Goal: Task Accomplishment & Management: Manage account settings

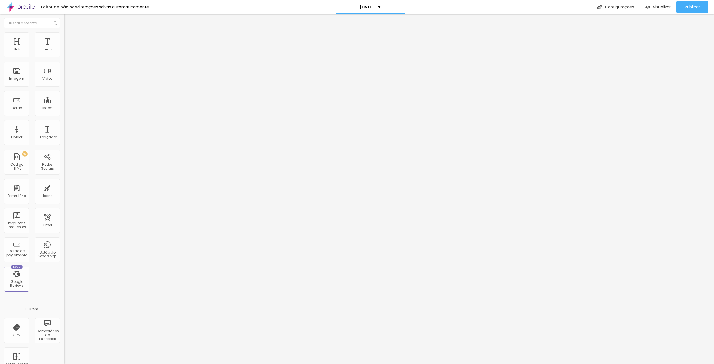
click at [64, 48] on span "Trocar imagem" at bounding box center [79, 45] width 30 height 5
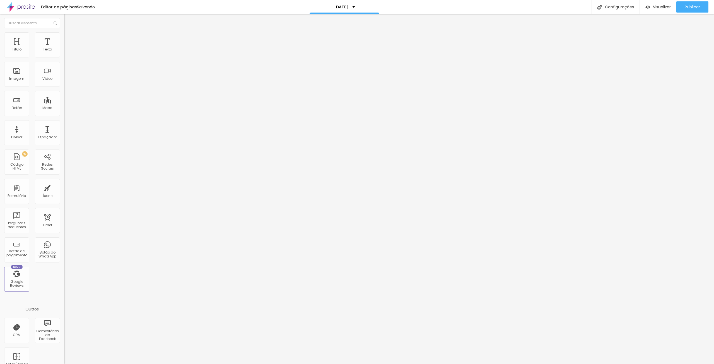
click at [64, 48] on span "Trocar imagem" at bounding box center [79, 45] width 30 height 5
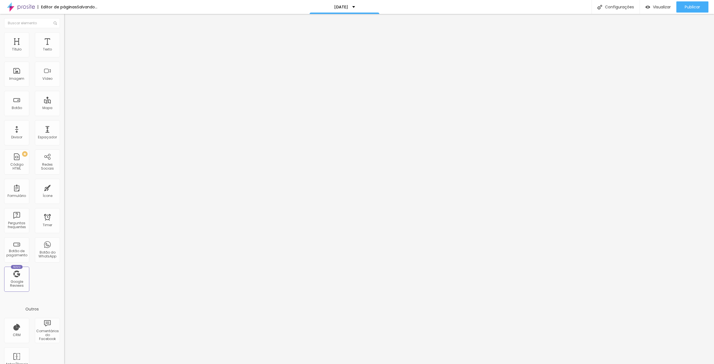
click at [64, 48] on span "Trocar imagem" at bounding box center [79, 45] width 30 height 5
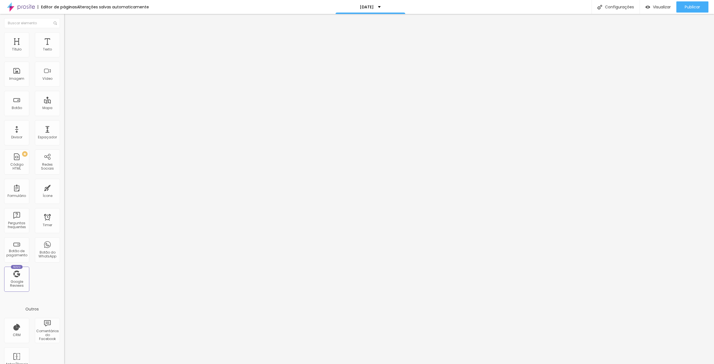
click at [64, 47] on div "Trocar imagem" at bounding box center [96, 46] width 64 height 4
click at [64, 48] on span "Trocar imagem" at bounding box center [79, 45] width 30 height 5
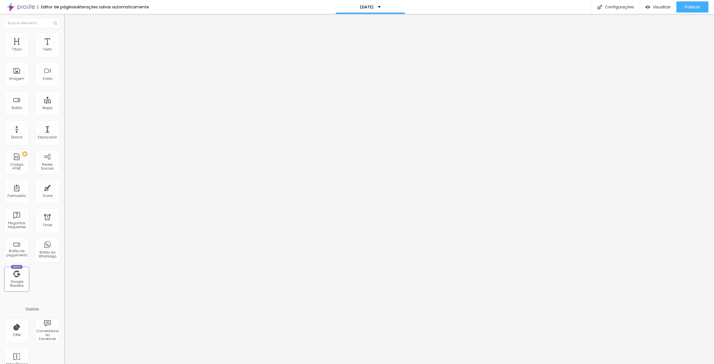
click at [687, 7] on span "Publicar" at bounding box center [692, 7] width 15 height 4
click at [658, 7] on span "Visualizar" at bounding box center [657, 7] width 18 height 4
click at [690, 6] on span "Publicar" at bounding box center [692, 7] width 15 height 4
click at [64, 35] on img at bounding box center [66, 34] width 5 height 5
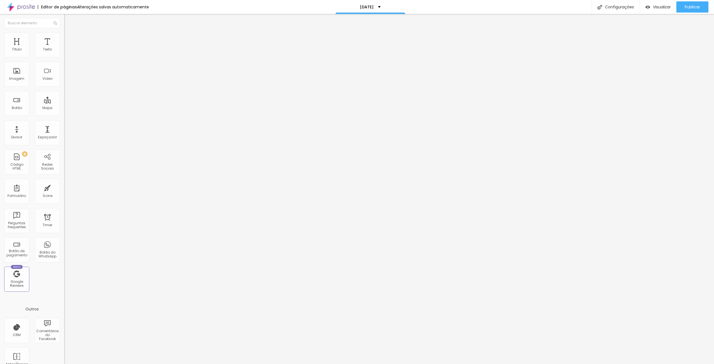
click at [69, 33] on span "Estilo" at bounding box center [73, 30] width 9 height 5
click at [687, 8] on span "Publicar" at bounding box center [692, 7] width 15 height 4
click at [30, 8] on img at bounding box center [21, 7] width 28 height 14
click at [69, 38] on span "Estilo" at bounding box center [73, 36] width 9 height 5
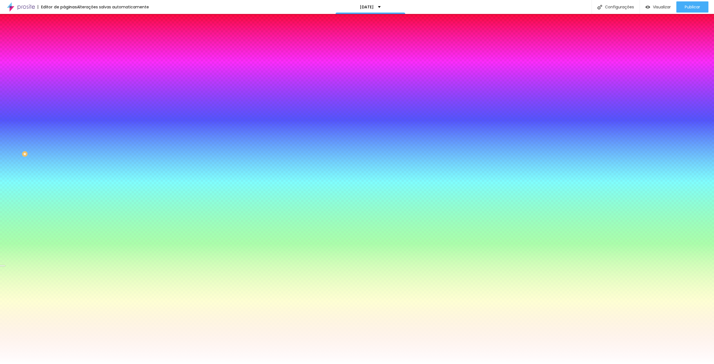
click at [64, 51] on span "Trocar imagem" at bounding box center [79, 49] width 30 height 5
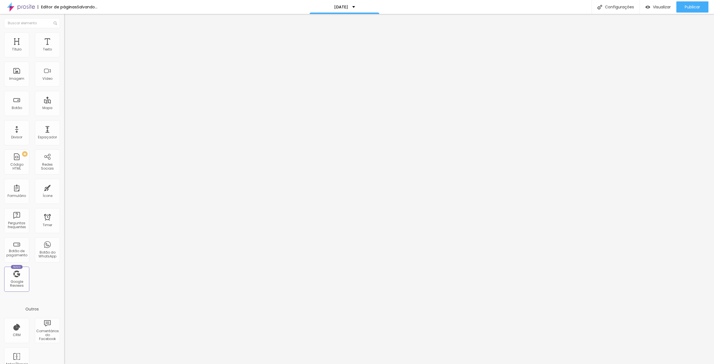
click at [64, 48] on span "Trocar imagem" at bounding box center [79, 45] width 30 height 5
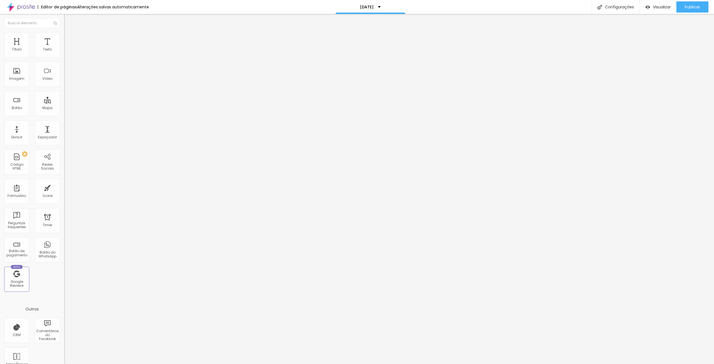
click at [64, 48] on span "Trocar imagem" at bounding box center [79, 45] width 30 height 5
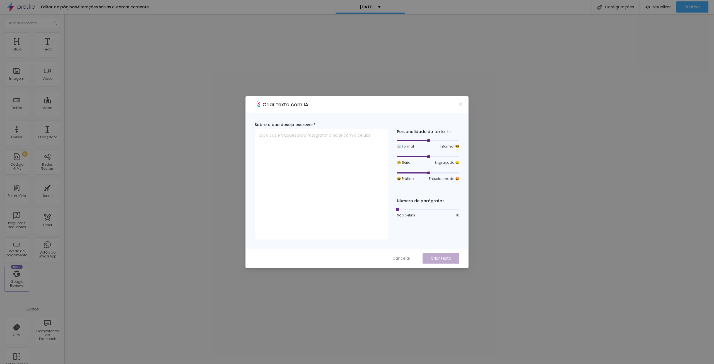
click at [498, 162] on div "Criar texto com IA Sobre o que deseja escrever? Personalidade do texto 👔 Formal…" at bounding box center [357, 182] width 714 height 364
drag, startPoint x: 403, startPoint y: 257, endPoint x: 489, endPoint y: 190, distance: 108.6
click at [405, 256] on span "Cancelar" at bounding box center [401, 258] width 18 height 6
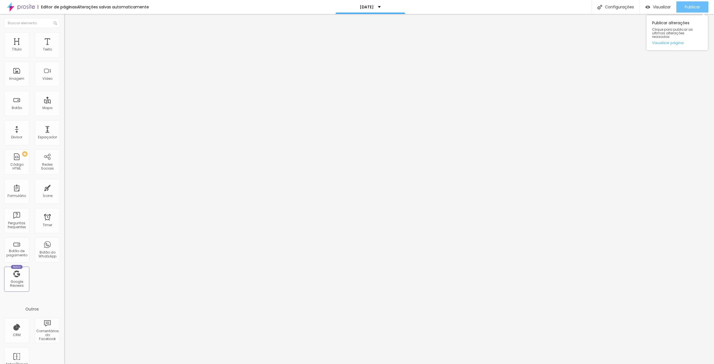
click at [692, 5] on span "Publicar" at bounding box center [692, 7] width 15 height 4
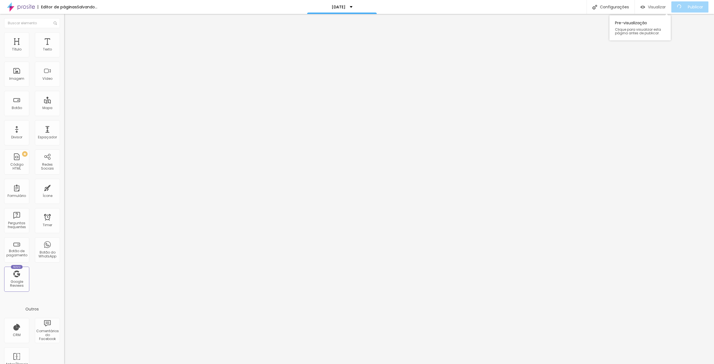
click at [659, 6] on span "Visualizar" at bounding box center [657, 7] width 18 height 4
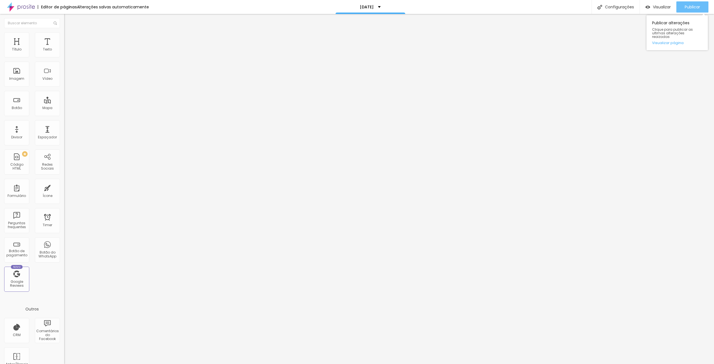
click at [688, 6] on span "Publicar" at bounding box center [692, 7] width 15 height 4
click at [662, 12] on div "Visualizar" at bounding box center [652, 6] width 25 height 11
click at [687, 8] on span "Publicar" at bounding box center [692, 7] width 15 height 4
click at [692, 6] on span "Publicar" at bounding box center [692, 7] width 15 height 4
click at [660, 9] on span "Visualizar" at bounding box center [657, 7] width 18 height 4
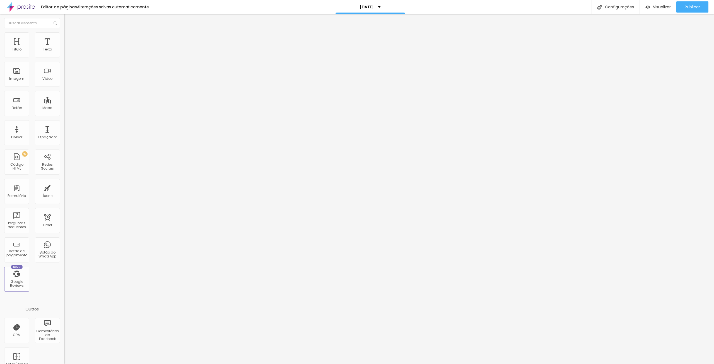
click at [64, 48] on span "Trocar imagem" at bounding box center [79, 45] width 30 height 5
click at [64, 47] on div "Trocar imagem" at bounding box center [96, 46] width 64 height 4
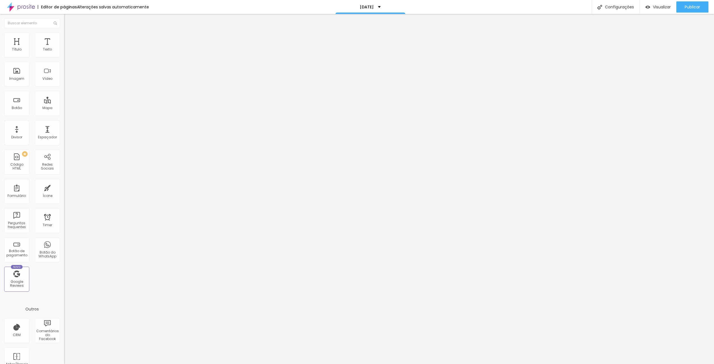
click at [64, 48] on span "Trocar imagem" at bounding box center [79, 45] width 30 height 5
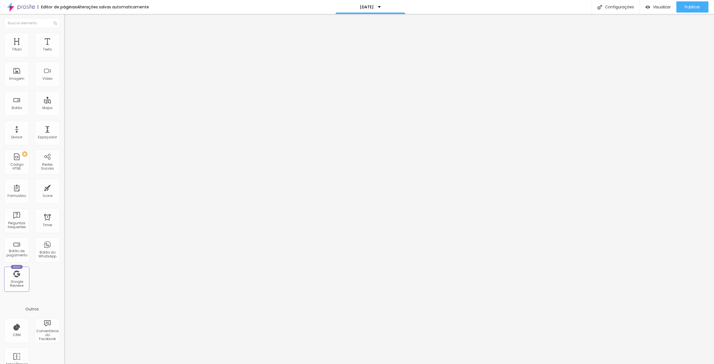
click at [64, 48] on span "Trocar imagem" at bounding box center [79, 45] width 30 height 5
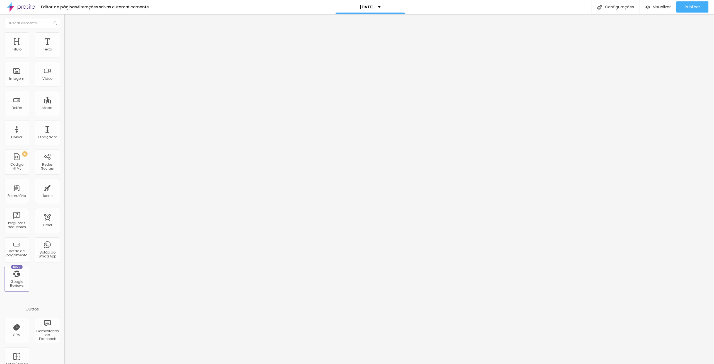
click at [64, 48] on span "Trocar imagem" at bounding box center [79, 45] width 30 height 5
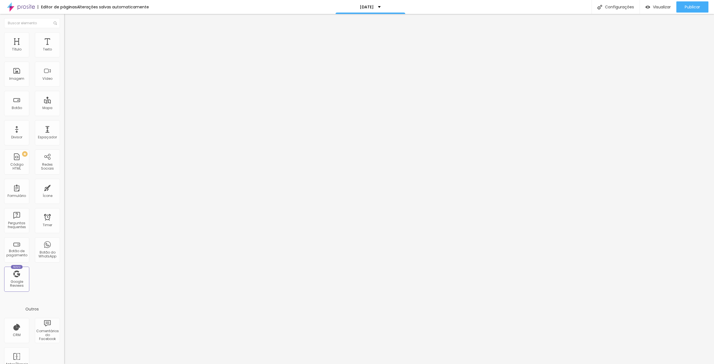
click at [64, 48] on span "Trocar imagem" at bounding box center [79, 45] width 30 height 5
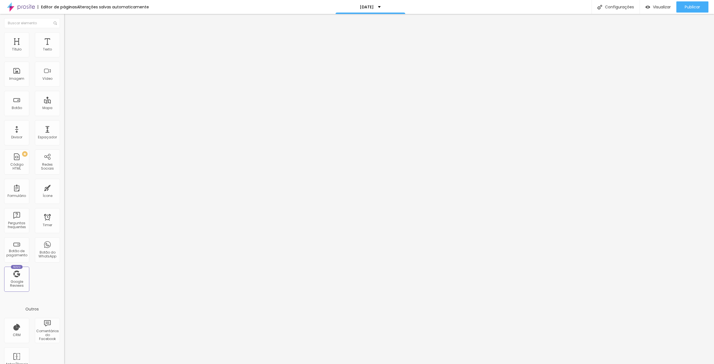
click at [691, 9] on span "Publicar" at bounding box center [692, 7] width 15 height 4
click at [660, 8] on span "Visualizar" at bounding box center [657, 7] width 18 height 4
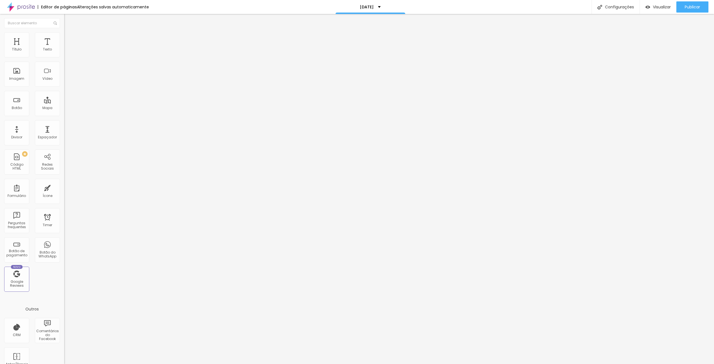
click at [64, 48] on span "Trocar imagem" at bounding box center [79, 45] width 30 height 5
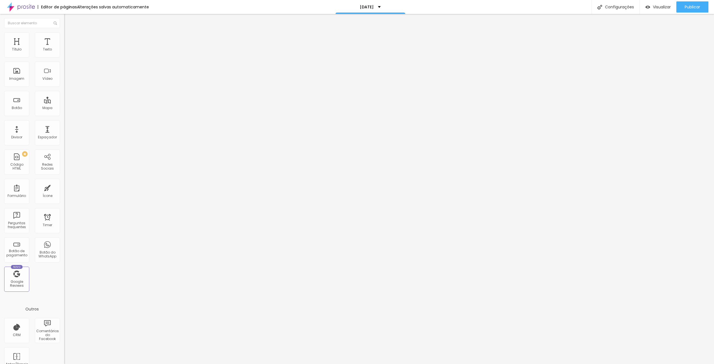
click at [64, 87] on span "Original" at bounding box center [70, 85] width 13 height 5
click at [64, 91] on span "Cinema" at bounding box center [71, 88] width 14 height 5
click at [64, 48] on span "Trocar imagem" at bounding box center [79, 45] width 30 height 5
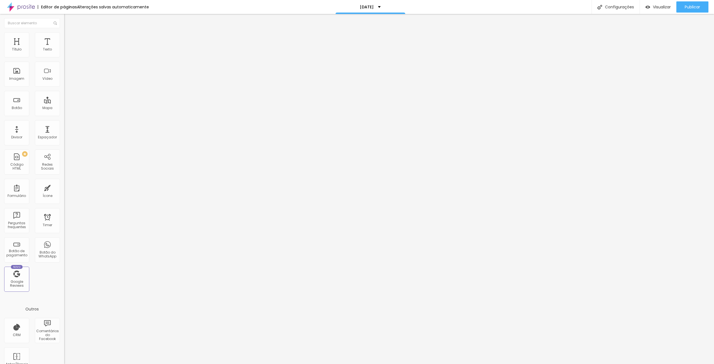
click at [690, 6] on span "Publicar" at bounding box center [692, 7] width 15 height 4
click at [686, 8] on span "Publicar" at bounding box center [692, 7] width 15 height 4
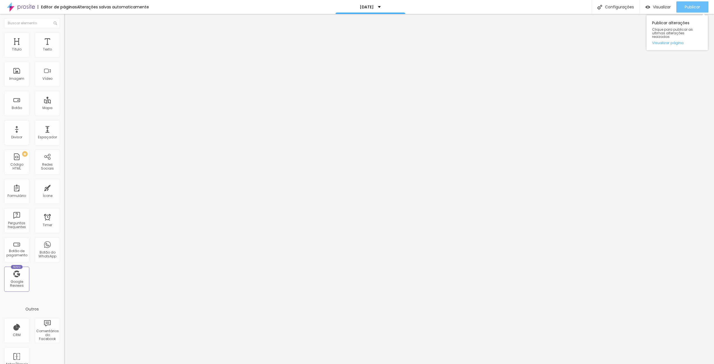
click at [694, 7] on span "Publicar" at bounding box center [692, 7] width 15 height 4
click at [64, 48] on span "Trocar imagem" at bounding box center [79, 45] width 30 height 5
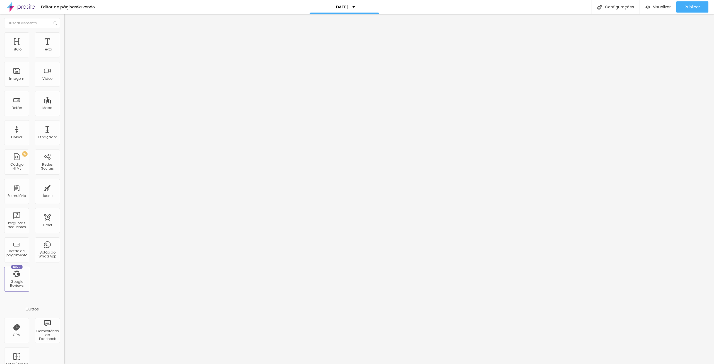
click at [64, 87] on span "16:9 Cinema" at bounding box center [74, 85] width 21 height 5
click at [64, 96] on span "Padrão" at bounding box center [70, 93] width 13 height 5
click at [64, 87] on span "4:3 Padrão" at bounding box center [73, 85] width 18 height 5
click at [64, 103] on span "Original" at bounding box center [70, 100] width 13 height 5
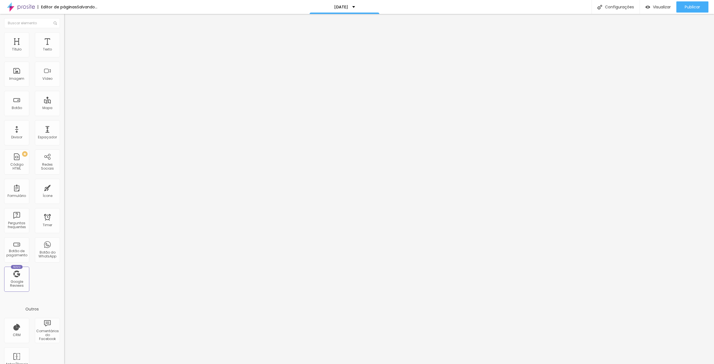
click at [64, 87] on span "Original" at bounding box center [70, 85] width 13 height 5
click at [64, 91] on span "Cinema" at bounding box center [71, 88] width 14 height 5
click at [64, 48] on span "Trocar imagem" at bounding box center [79, 45] width 30 height 5
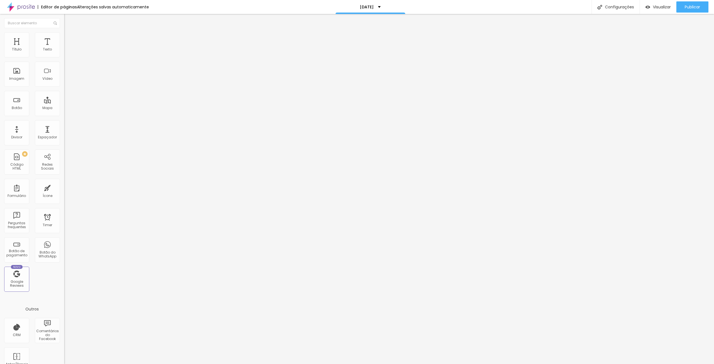
click at [95, 47] on img at bounding box center [96, 45] width 3 height 3
click at [64, 48] on span "Adicionar imagem" at bounding box center [82, 45] width 36 height 5
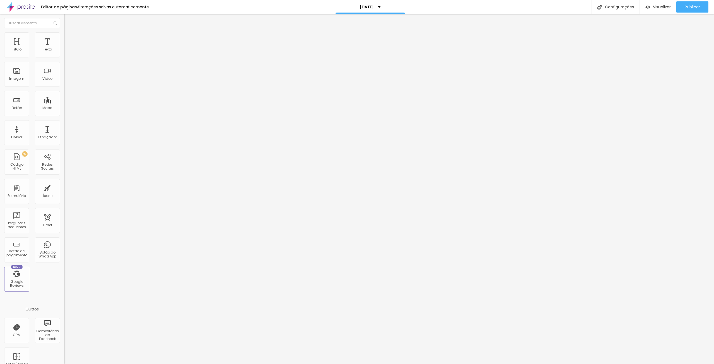
click at [689, 6] on span "Publicar" at bounding box center [692, 7] width 15 height 4
click at [656, 9] on span "Visualizar" at bounding box center [657, 7] width 18 height 4
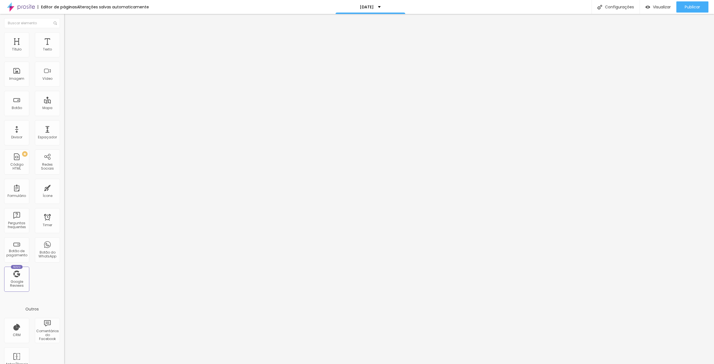
click at [64, 48] on span "Trocar imagem" at bounding box center [79, 45] width 30 height 5
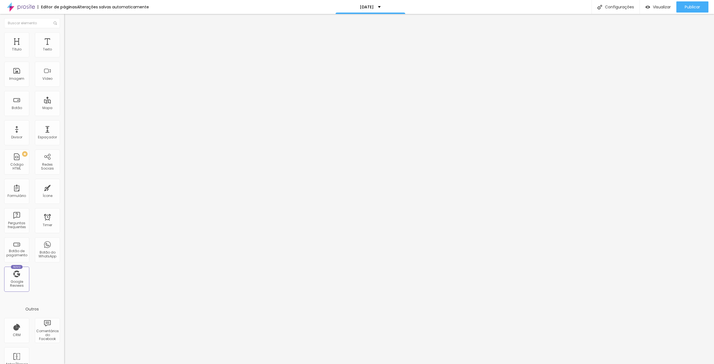
click at [695, 7] on span "Publicar" at bounding box center [692, 7] width 15 height 4
click at [662, 7] on span "Visualizar" at bounding box center [657, 7] width 18 height 4
click at [64, 96] on span "Padrão" at bounding box center [70, 93] width 13 height 5
click at [64, 99] on span "Quadrado" at bounding box center [73, 97] width 18 height 5
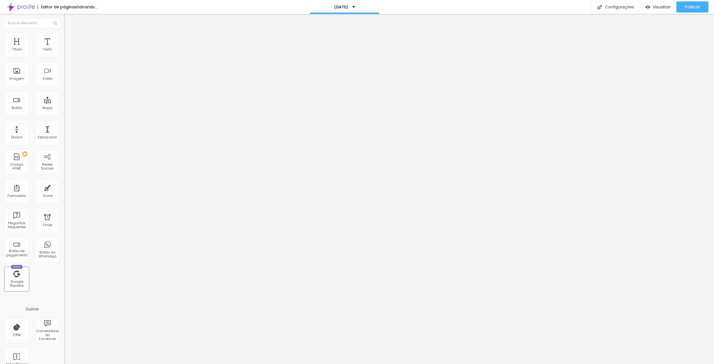
click at [64, 91] on span "Cinema" at bounding box center [71, 88] width 14 height 5
click at [64, 33] on img at bounding box center [66, 34] width 5 height 5
type input "45"
click at [64, 57] on input "range" at bounding box center [82, 55] width 36 height 4
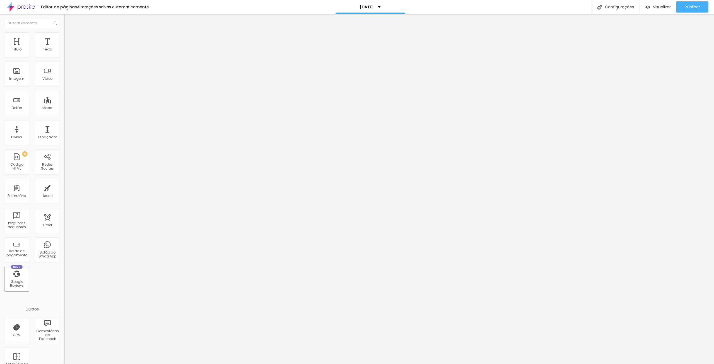
type input "50"
type input "55"
type input "60"
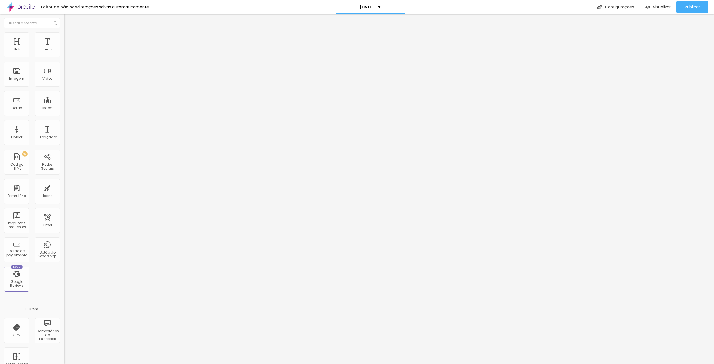
type input "60"
type input "65"
drag, startPoint x: 25, startPoint y: 61, endPoint x: 39, endPoint y: 62, distance: 14.3
type input "65"
click at [64, 57] on input "range" at bounding box center [82, 55] width 36 height 4
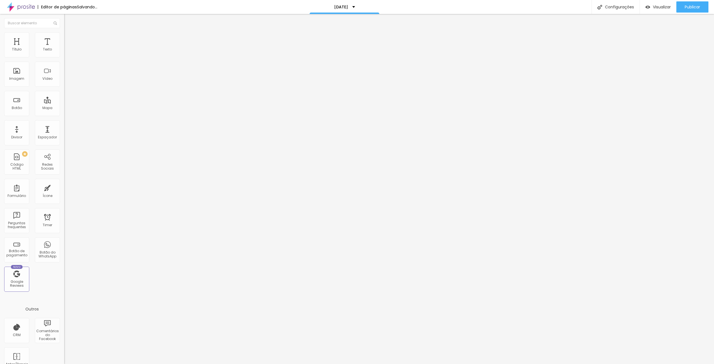
click at [64, 32] on img at bounding box center [66, 29] width 5 height 5
click at [64, 87] on span "16:9 Cinema" at bounding box center [74, 85] width 21 height 5
click at [64, 95] on div "Padrão 4:3" at bounding box center [96, 93] width 64 height 3
click at [64, 103] on span "Original" at bounding box center [70, 100] width 13 height 5
click at [64, 79] on img at bounding box center [66, 78] width 4 height 4
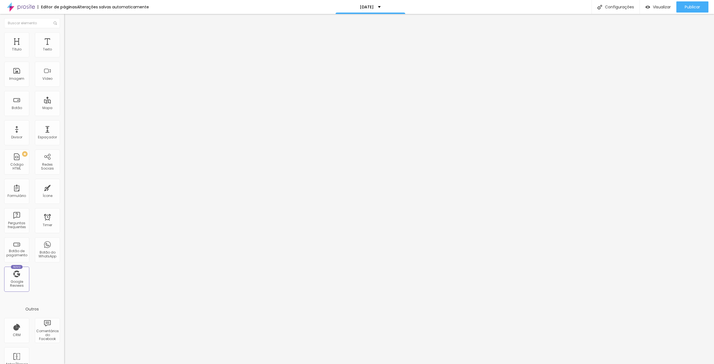
click at [64, 80] on div at bounding box center [96, 73] width 64 height 13
drag, startPoint x: 50, startPoint y: 112, endPoint x: 48, endPoint y: 116, distance: 4.0
click at [64, 75] on img at bounding box center [66, 73] width 4 height 4
click at [64, 91] on span "Cinema" at bounding box center [71, 88] width 14 height 5
click at [64, 96] on span "Padrão" at bounding box center [70, 93] width 13 height 5
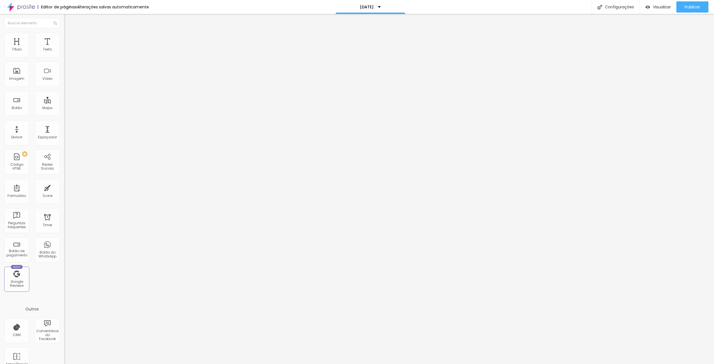
click at [64, 91] on span "Cinema" at bounding box center [71, 88] width 14 height 5
click at [64, 96] on span "Padrão" at bounding box center [70, 93] width 13 height 5
click at [64, 99] on span "Quadrado" at bounding box center [73, 97] width 18 height 5
click at [64, 103] on span "Original" at bounding box center [70, 100] width 13 height 5
click at [64, 97] on div "Quadrado 1:1" at bounding box center [96, 94] width 64 height 3
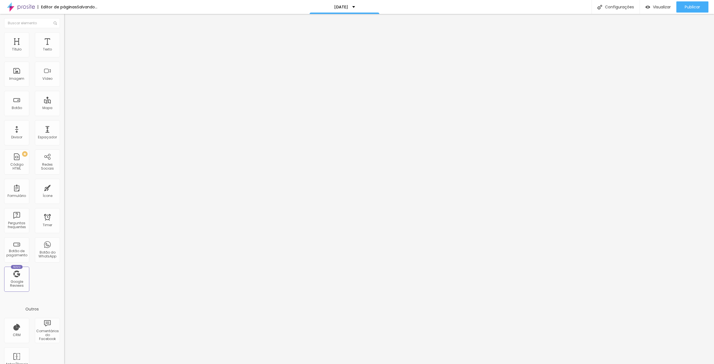
click at [64, 33] on img at bounding box center [66, 34] width 5 height 5
type input "60"
type input "55"
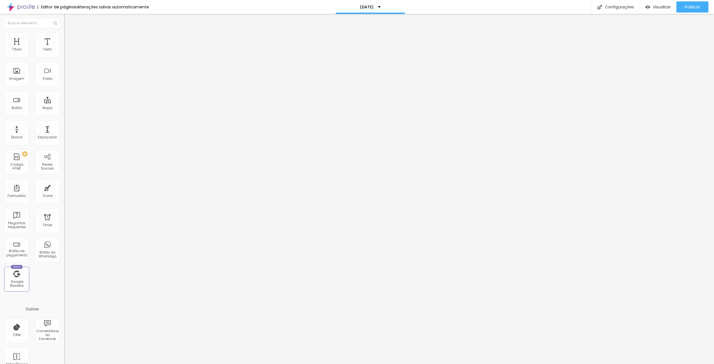
type input "20"
type input "15"
type input "10"
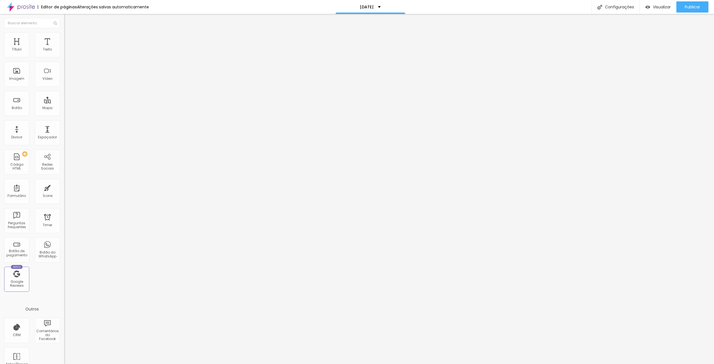
type input "10"
type input "15"
click at [64, 57] on input "range" at bounding box center [82, 55] width 36 height 4
type input "20"
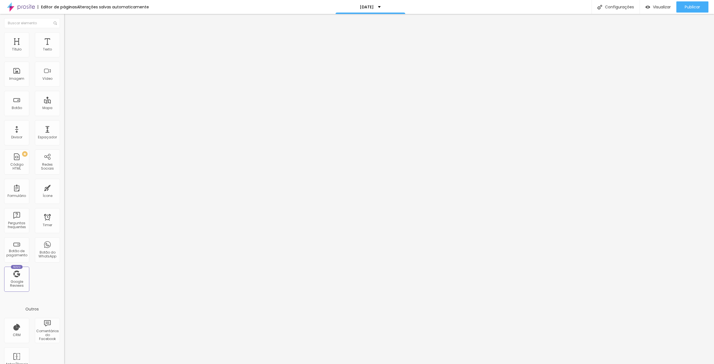
type input "20"
type input "25"
type input "30"
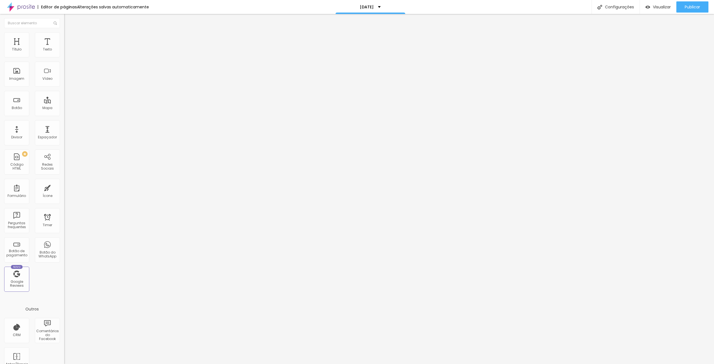
type input "35"
type input "40"
type input "45"
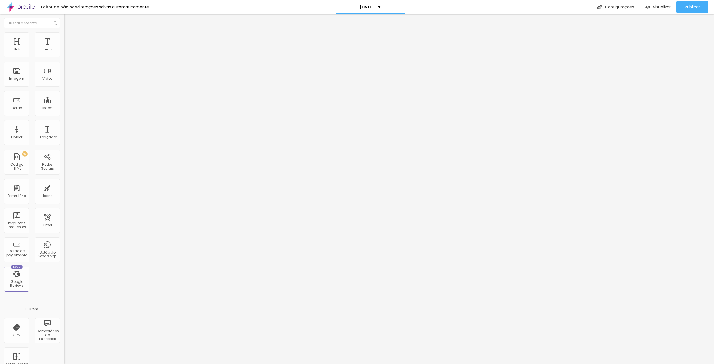
drag, startPoint x: 10, startPoint y: 60, endPoint x: 25, endPoint y: 63, distance: 15.2
type input "45"
click at [64, 57] on input "range" at bounding box center [82, 55] width 36 height 4
click at [687, 11] on div "Publicar" at bounding box center [692, 6] width 15 height 11
click at [657, 8] on span "Visualizar" at bounding box center [657, 7] width 18 height 4
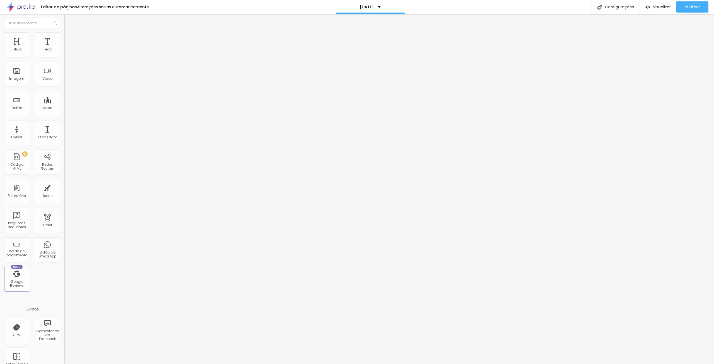
type input "50"
type input "80"
type input "100"
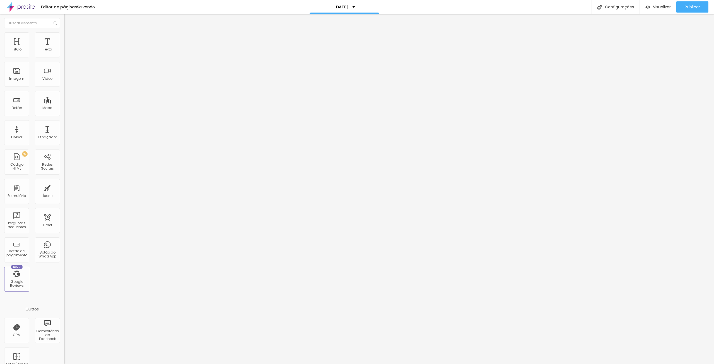
drag, startPoint x: 27, startPoint y: 60, endPoint x: 73, endPoint y: 57, distance: 46.4
type input "100"
click at [73, 57] on input "range" at bounding box center [82, 55] width 36 height 4
click at [69, 33] on span "Conteúdo" at bounding box center [77, 30] width 17 height 5
click at [687, 3] on div "Publicar" at bounding box center [692, 6] width 15 height 11
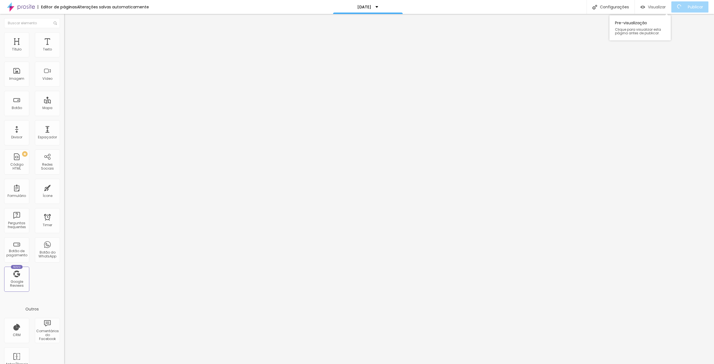
click at [658, 10] on div "Visualizar" at bounding box center [652, 6] width 25 height 11
